Goal: Information Seeking & Learning: Check status

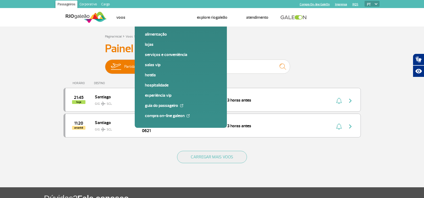
type input "s"
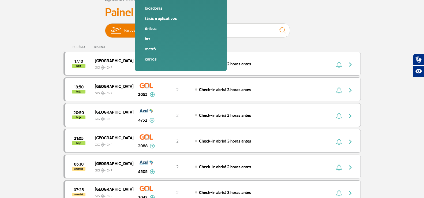
scroll to position [27, 0]
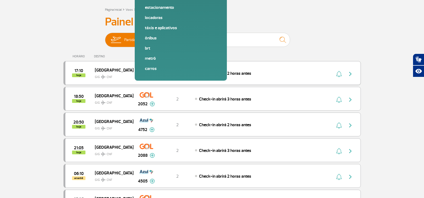
type input "c"
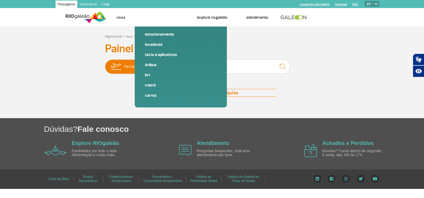
scroll to position [0, 0]
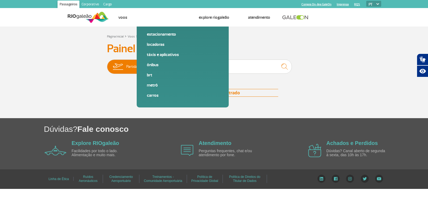
type input "2075"
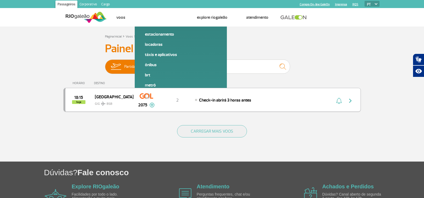
click at [132, 103] on div "Brasília GIG BSB" at bounding box center [114, 99] width 38 height 13
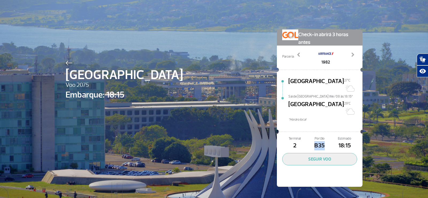
drag, startPoint x: 311, startPoint y: 135, endPoint x: 333, endPoint y: 130, distance: 23.2
click at [333, 136] on div "Terminal 2 Portão B35 Estimado 18:15" at bounding box center [319, 143] width 75 height 14
click at [67, 64] on img at bounding box center [69, 63] width 7 height 5
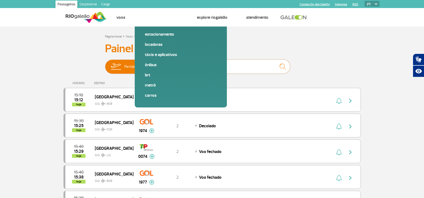
click at [205, 69] on input "text" at bounding box center [236, 66] width 107 height 14
type input "2887"
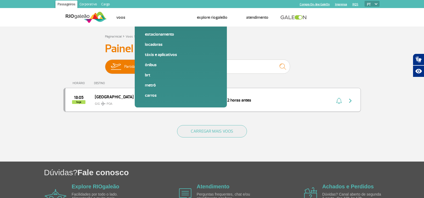
click at [137, 106] on div "2887" at bounding box center [146, 99] width 27 height 17
click at [181, 101] on div "2" at bounding box center [177, 100] width 35 height 6
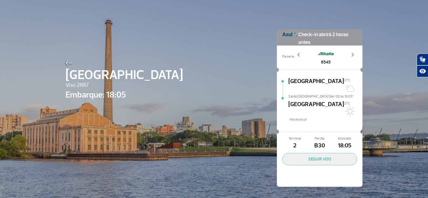
click at [67, 65] on img at bounding box center [69, 63] width 7 height 5
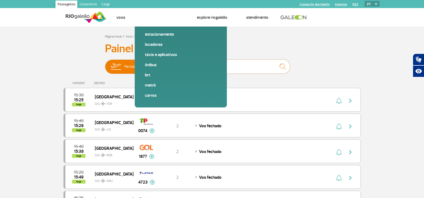
click at [229, 66] on input "text" at bounding box center [236, 66] width 107 height 14
type input "lisboa"
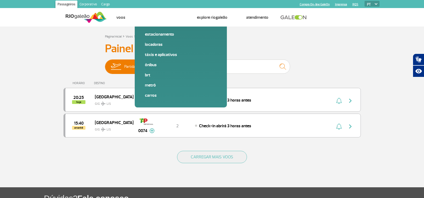
click at [156, 63] on img at bounding box center [149, 67] width 16 height 14
click at [105, 64] on input "Partidas Chegadas" at bounding box center [105, 64] width 0 height 0
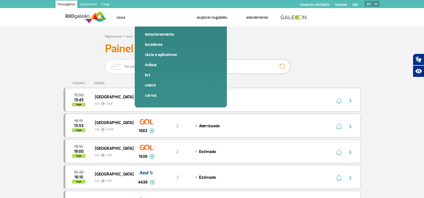
click at [224, 64] on input "lisboa" at bounding box center [236, 66] width 107 height 14
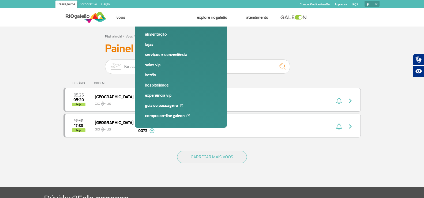
click at [201, 58] on div "Painel de Voos Partidas Chegadas lisboa 05:25 05:30 hoje Lisboa LIS GIG 0075 Pa…" at bounding box center [211, 93] width 297 height 102
click at [202, 66] on input "lisboa" at bounding box center [236, 66] width 107 height 14
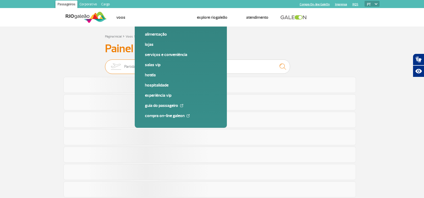
click at [137, 66] on span "Partidas Chegadas" at bounding box center [140, 66] width 70 height 14
click at [105, 64] on input "Partidas Chegadas" at bounding box center [105, 64] width 0 height 0
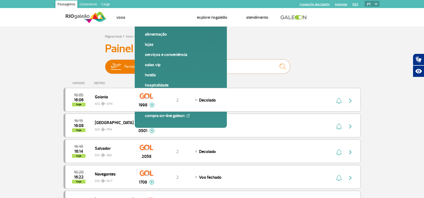
click at [232, 66] on input "text" at bounding box center [236, 66] width 107 height 14
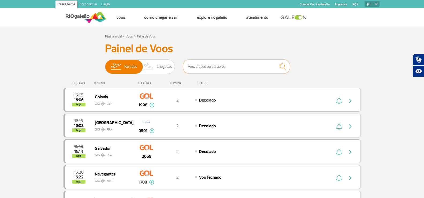
click at [229, 69] on input "text" at bounding box center [236, 66] width 107 height 14
type input "2075"
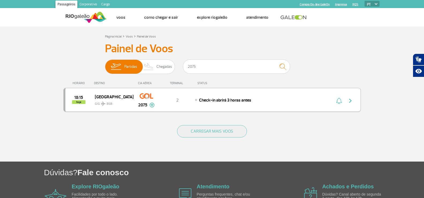
click at [116, 101] on span "GIG BSB" at bounding box center [112, 103] width 34 height 8
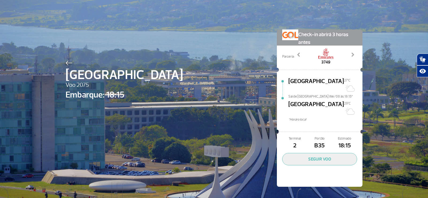
click at [67, 65] on img at bounding box center [69, 63] width 7 height 5
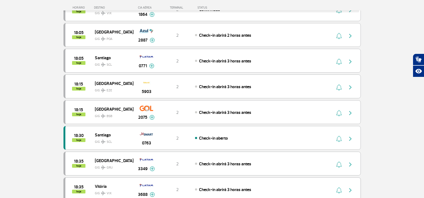
scroll to position [482, 0]
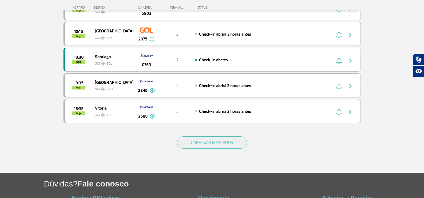
click at [207, 84] on span "Check-in abrirá 3 horas antes" at bounding box center [225, 85] width 52 height 5
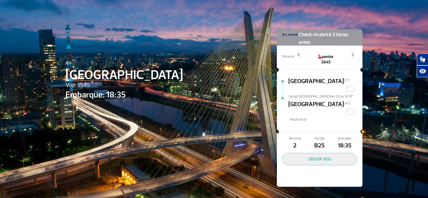
click at [68, 64] on img at bounding box center [69, 63] width 7 height 5
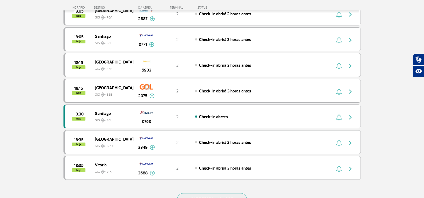
scroll to position [482, 0]
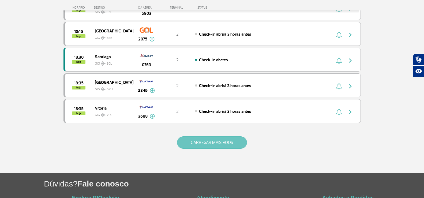
click at [201, 138] on button "CARREGAR MAIS VOOS" at bounding box center [212, 142] width 70 height 12
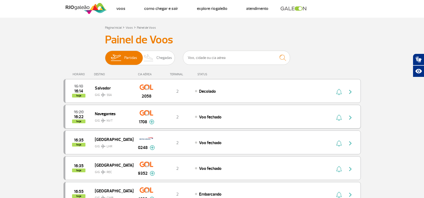
scroll to position [0, 0]
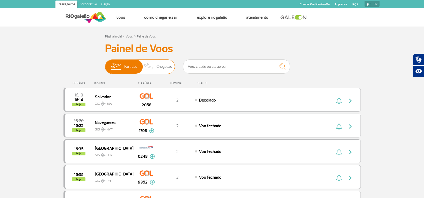
click at [164, 66] on span "Chegadas" at bounding box center [164, 67] width 16 height 14
click at [105, 64] on input "Partidas Chegadas" at bounding box center [105, 64] width 0 height 0
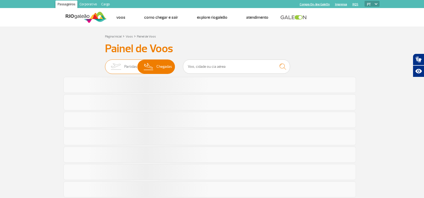
click at [133, 64] on span "Partidas" at bounding box center [130, 67] width 13 height 14
click at [105, 64] on input "Partidas Chegadas" at bounding box center [105, 64] width 0 height 0
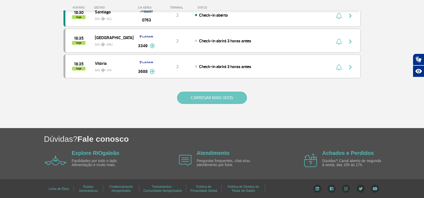
scroll to position [527, 0]
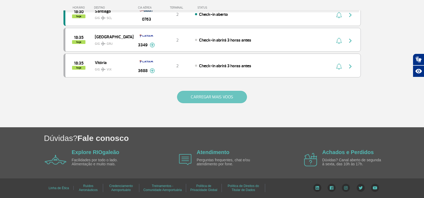
click at [212, 95] on button "CARREGAR MAIS VOOS" at bounding box center [212, 97] width 70 height 12
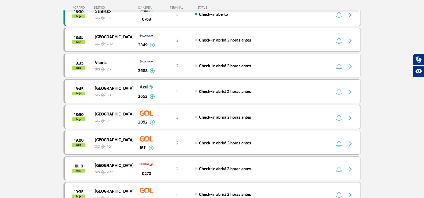
click at [154, 45] on img at bounding box center [152, 45] width 5 height 5
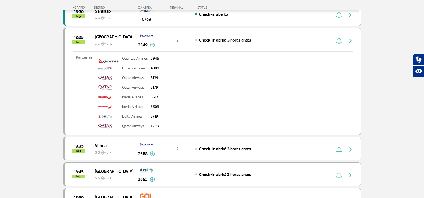
click at [153, 44] on img at bounding box center [152, 45] width 5 height 5
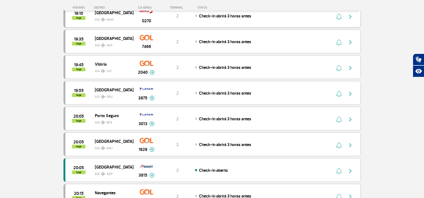
scroll to position [688, 0]
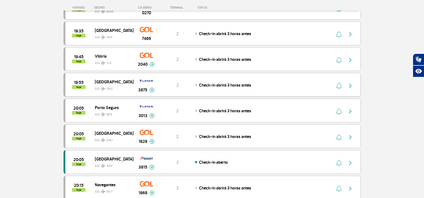
click at [152, 90] on img at bounding box center [151, 90] width 5 height 5
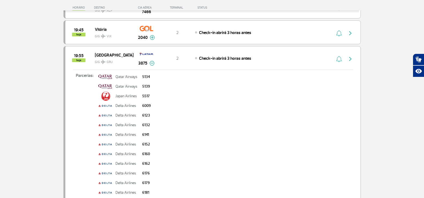
scroll to position [742, 0]
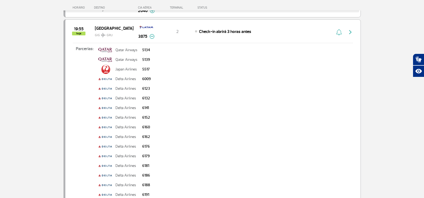
click at [149, 37] on img at bounding box center [151, 36] width 5 height 5
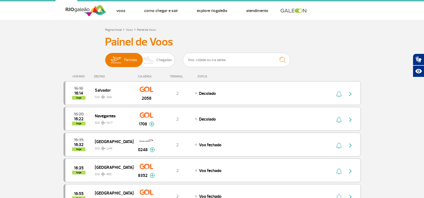
scroll to position [0, 0]
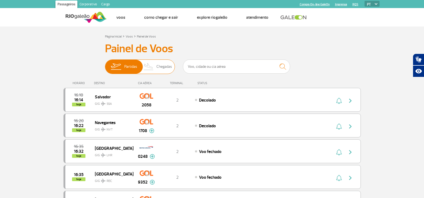
click at [161, 67] on span "Chegadas" at bounding box center [164, 67] width 16 height 14
click at [105, 64] on input "Partidas Chegadas" at bounding box center [105, 64] width 0 height 0
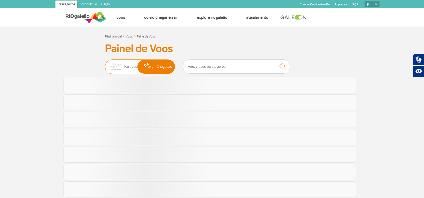
click at [136, 65] on span "Partidas" at bounding box center [130, 67] width 13 height 14
click at [105, 64] on input "Partidas Chegadas" at bounding box center [105, 64] width 0 height 0
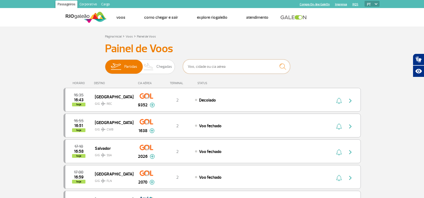
click at [201, 64] on input "text" at bounding box center [236, 66] width 107 height 14
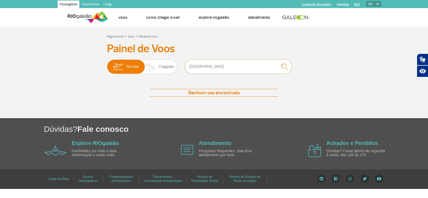
click at [202, 64] on input "[GEOGRAPHIC_DATA]" at bounding box center [238, 66] width 107 height 14
type input "b"
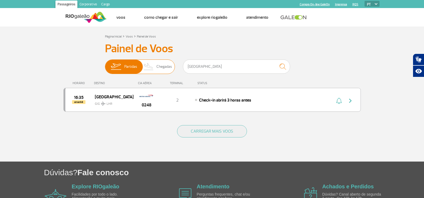
click at [146, 61] on img at bounding box center [149, 67] width 16 height 14
click at [105, 64] on input "Partidas Chegadas" at bounding box center [105, 64] width 0 height 0
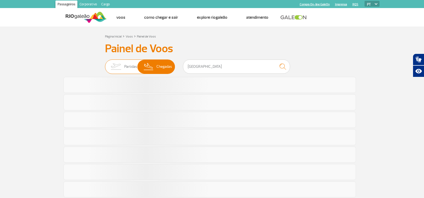
click at [135, 64] on span "Partidas" at bounding box center [130, 67] width 13 height 14
click at [105, 64] on input "Partidas Chegadas" at bounding box center [105, 64] width 0 height 0
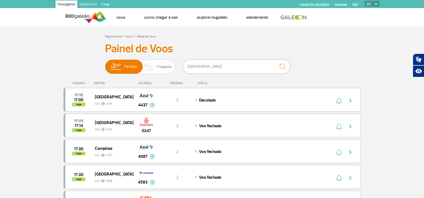
click at [210, 66] on input "[GEOGRAPHIC_DATA]" at bounding box center [236, 66] width 107 height 14
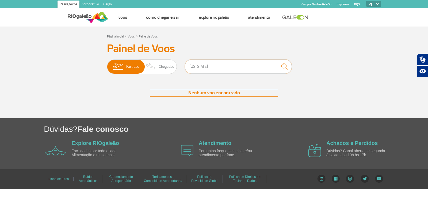
click at [210, 67] on input "[US_STATE]" at bounding box center [238, 66] width 107 height 14
click at [193, 68] on input "voa york" at bounding box center [238, 66] width 107 height 14
click at [190, 68] on input "voa york" at bounding box center [238, 66] width 107 height 14
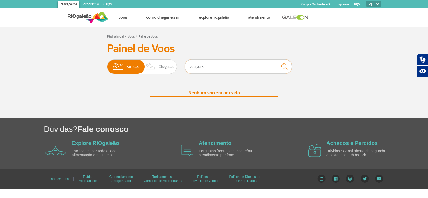
click at [191, 67] on input "voa york" at bounding box center [238, 66] width 107 height 14
click at [193, 66] on input "[GEOGRAPHIC_DATA]" at bounding box center [238, 66] width 107 height 14
click at [196, 68] on input "[US_STATE]" at bounding box center [238, 66] width 107 height 14
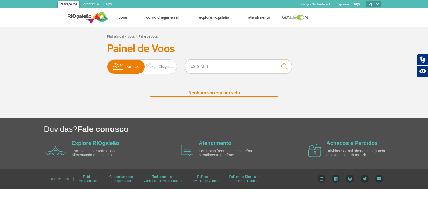
click at [196, 68] on input "[US_STATE]" at bounding box center [238, 66] width 107 height 14
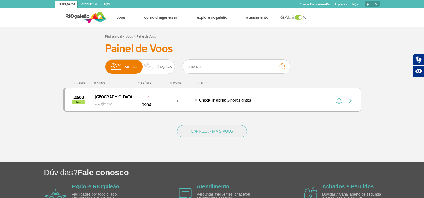
click at [157, 56] on div "Painel [PERSON_NAME] Partidas Chegadas american 23:00 hoje Miami GIG MIA 0904 T…" at bounding box center [211, 80] width 297 height 76
click at [161, 65] on span "Chegadas" at bounding box center [164, 67] width 16 height 14
click at [105, 64] on input "Partidas Chegadas" at bounding box center [105, 64] width 0 height 0
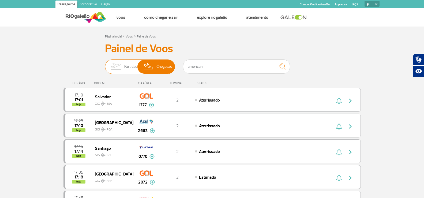
click at [131, 67] on span "Partidas" at bounding box center [130, 67] width 13 height 14
click at [105, 64] on input "Partidas Chegadas" at bounding box center [105, 64] width 0 height 0
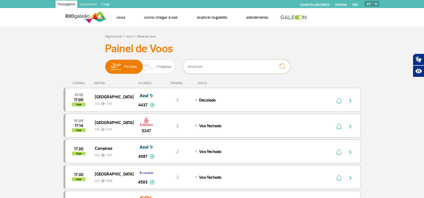
click at [215, 62] on input "american" at bounding box center [236, 66] width 107 height 14
type input "american"
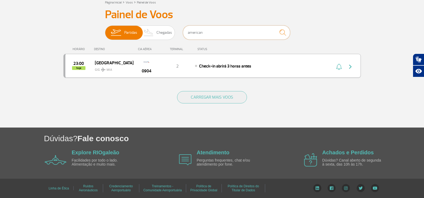
scroll to position [34, 0]
click at [154, 31] on img at bounding box center [149, 32] width 16 height 14
click at [105, 30] on input "Partidas Chegadas" at bounding box center [105, 30] width 0 height 0
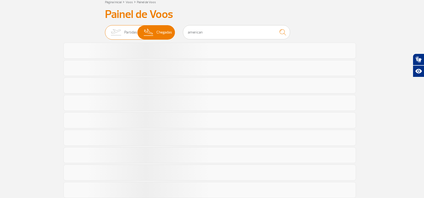
click at [123, 33] on img at bounding box center [115, 32] width 17 height 14
click at [105, 30] on input "Partidas Chegadas" at bounding box center [105, 30] width 0 height 0
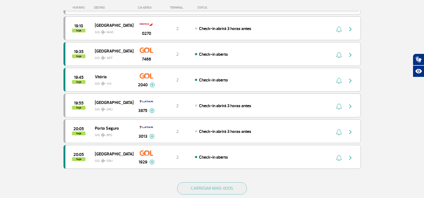
scroll to position [516, 0]
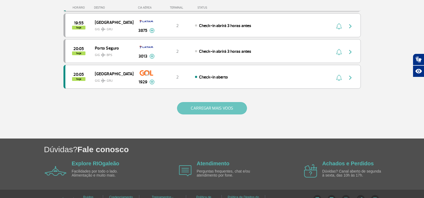
click at [216, 104] on button "CARREGAR MAIS VOOS" at bounding box center [212, 108] width 70 height 12
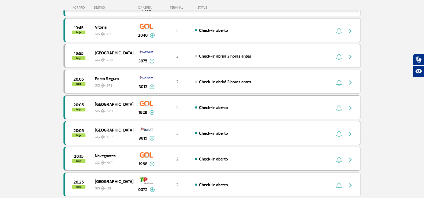
scroll to position [489, 0]
